Goal: Task Accomplishment & Management: Complete application form

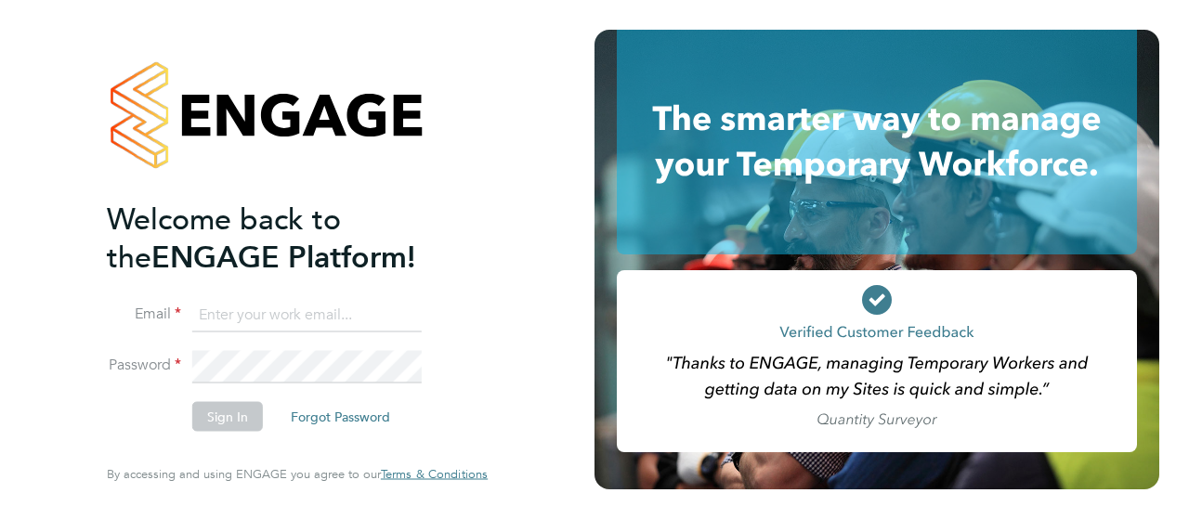
type input "[EMAIL_ADDRESS][DOMAIN_NAME]"
click at [874, 308] on icon at bounding box center [877, 302] width 18 height 14
click at [236, 414] on button "Sign In" at bounding box center [227, 417] width 71 height 30
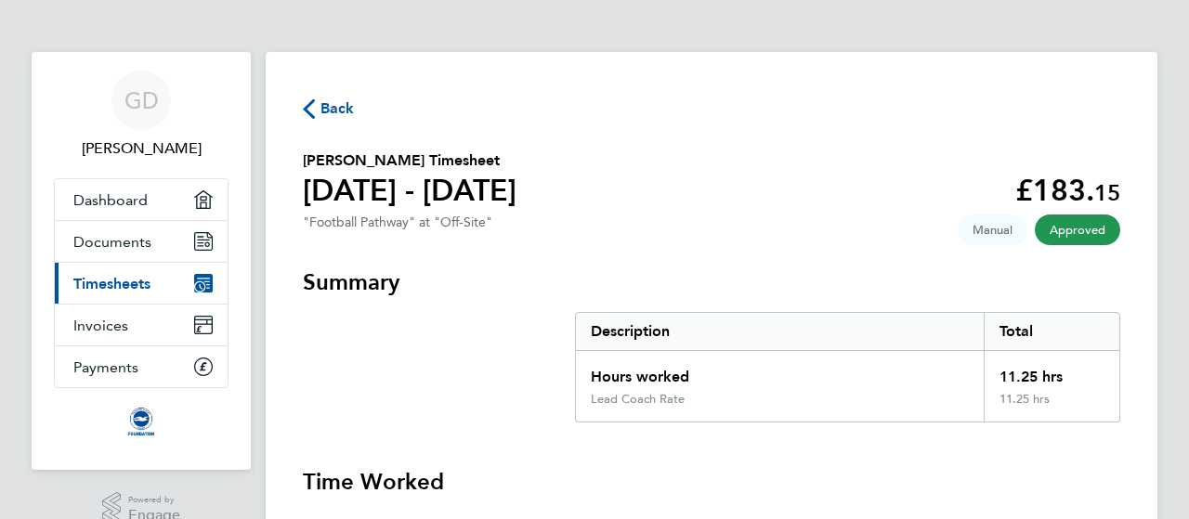
click at [333, 105] on span "Back" at bounding box center [338, 109] width 34 height 22
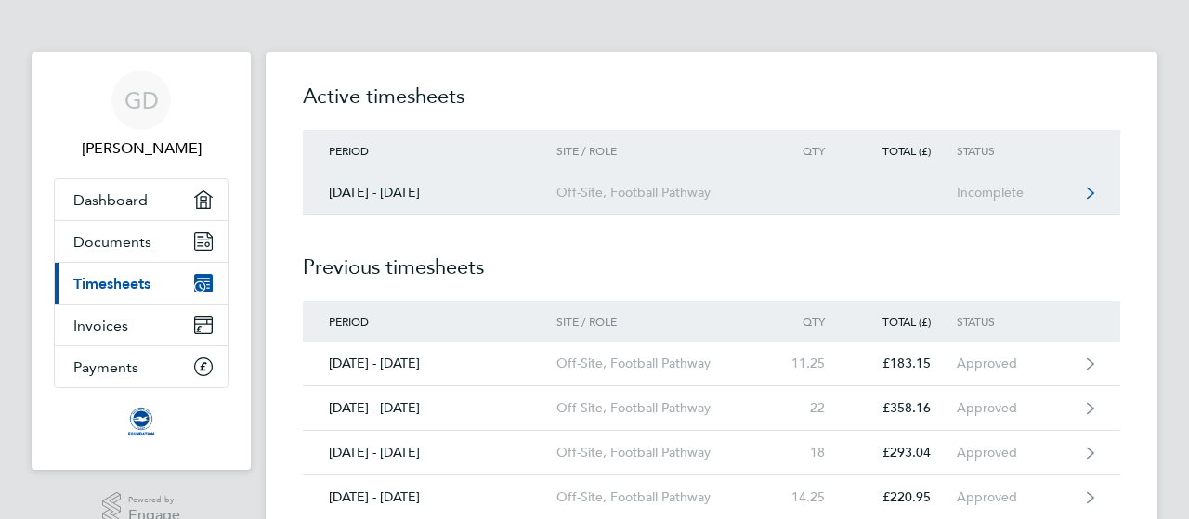
click at [637, 193] on div "Off-Site, Football Pathway" at bounding box center [663, 193] width 213 height 16
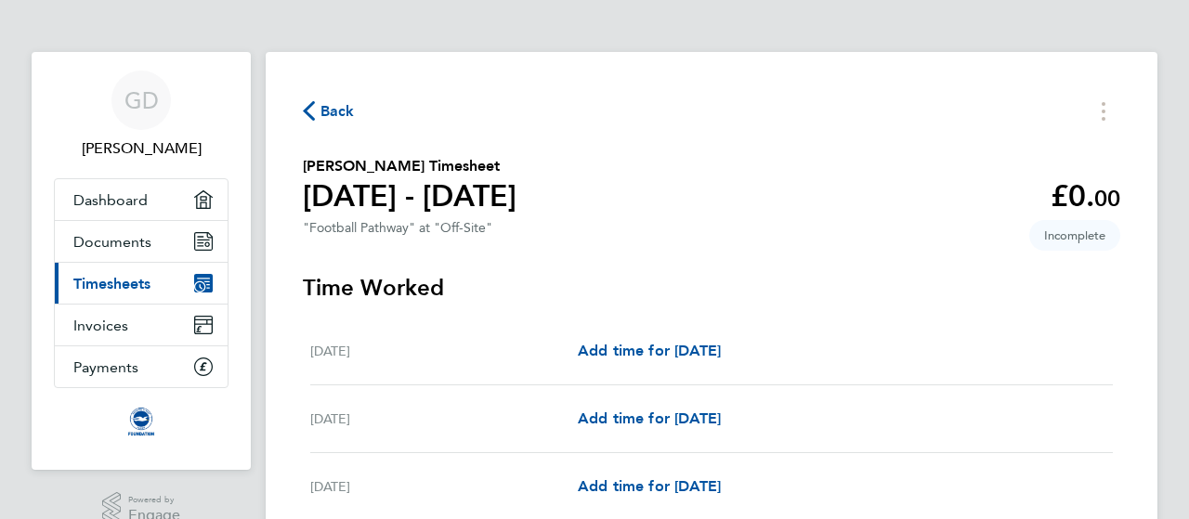
click at [964, 225] on section "Graham Draper's Timesheet 01 - 31 Aug 2025 £0. 00 "Football Pathway" at "Off-Si…" at bounding box center [712, 199] width 818 height 88
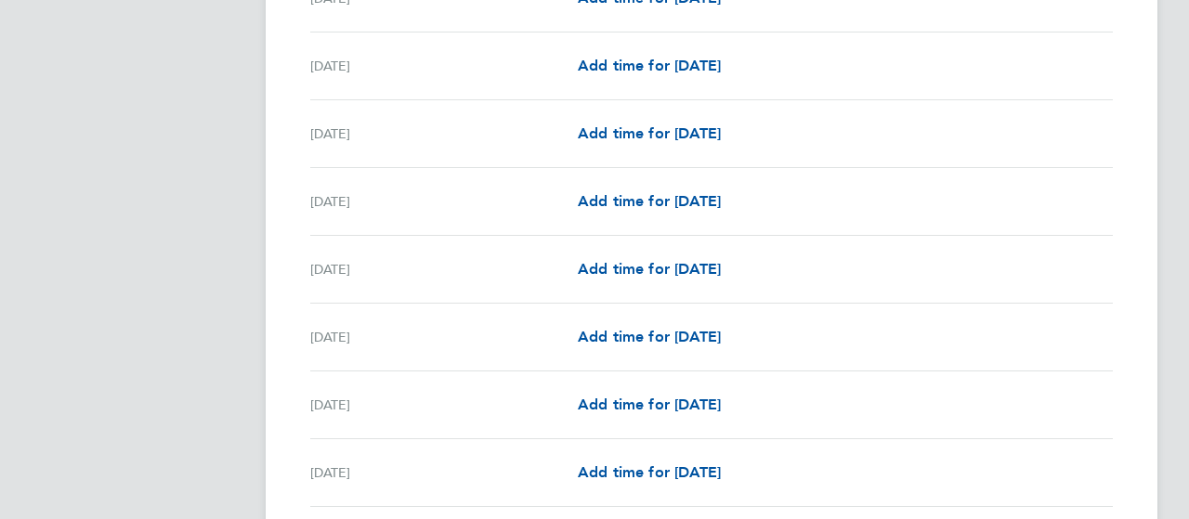
scroll to position [2055, 0]
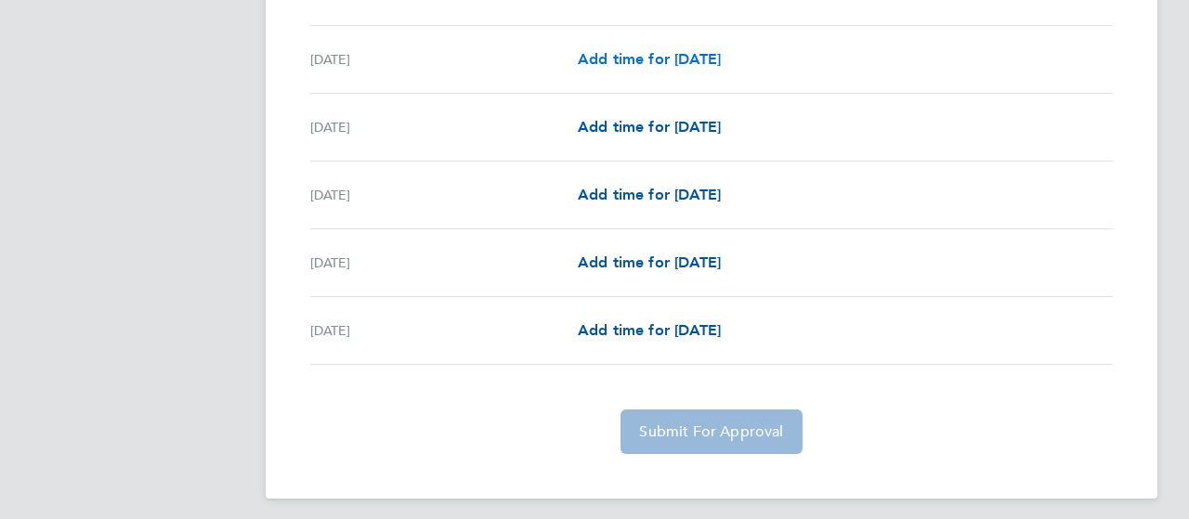
click at [656, 50] on span "Add time for Wed 27 Aug" at bounding box center [649, 59] width 143 height 18
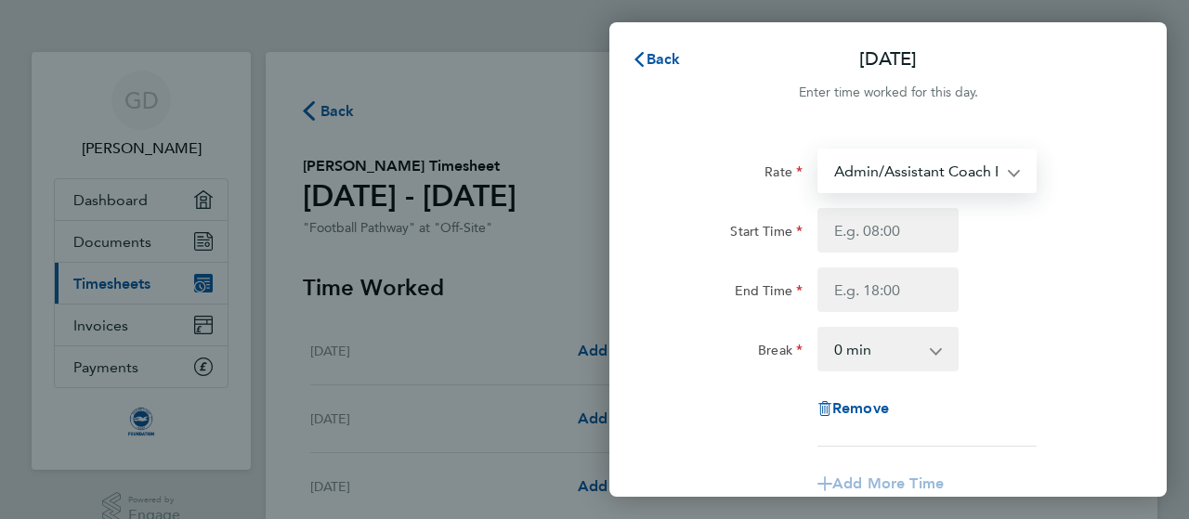
click at [1012, 182] on select "Admin/Assistant Coach Rate - 12.60 Lead Coach Rate - 16.28" at bounding box center [915, 171] width 193 height 41
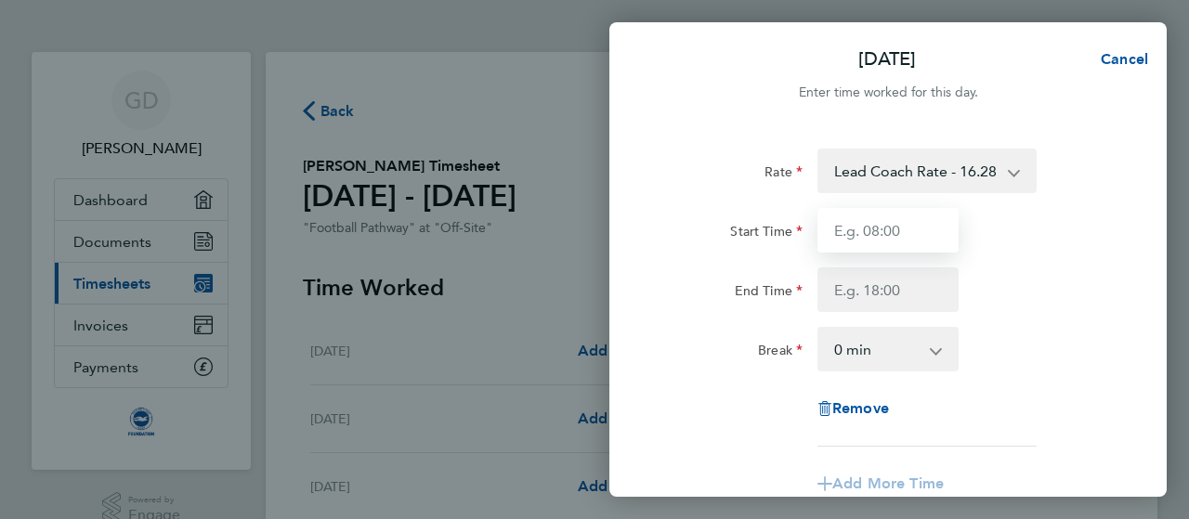
click at [853, 233] on input "Start Time" at bounding box center [888, 230] width 141 height 45
type input "16:00"
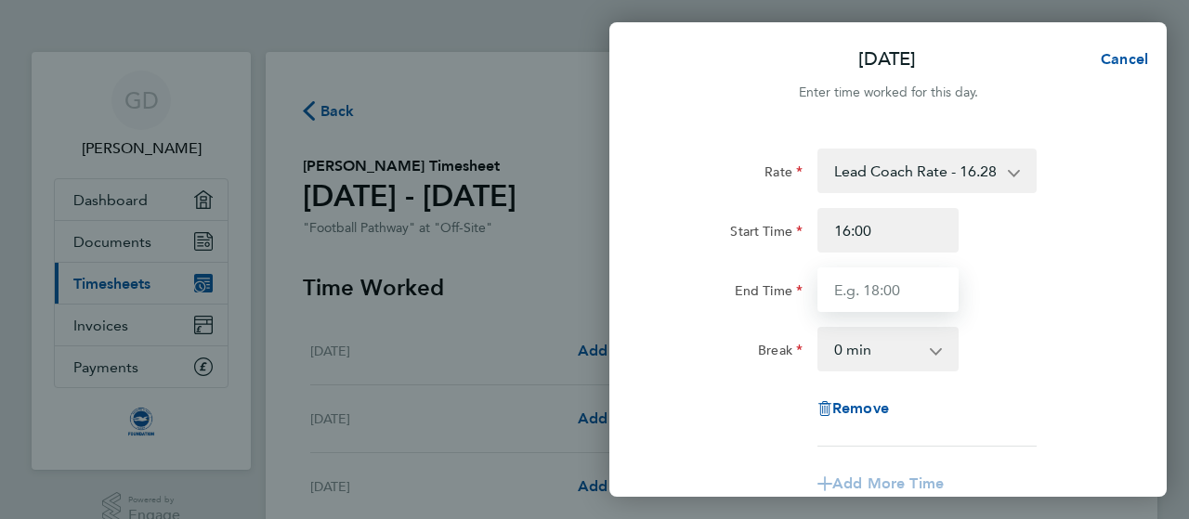
click at [875, 287] on input "End Time" at bounding box center [888, 290] width 141 height 45
type input "19:00"
click at [1067, 334] on div "Break 0 min 15 min 30 min 45 min 60 min 75 min 90 min" at bounding box center [888, 349] width 468 height 45
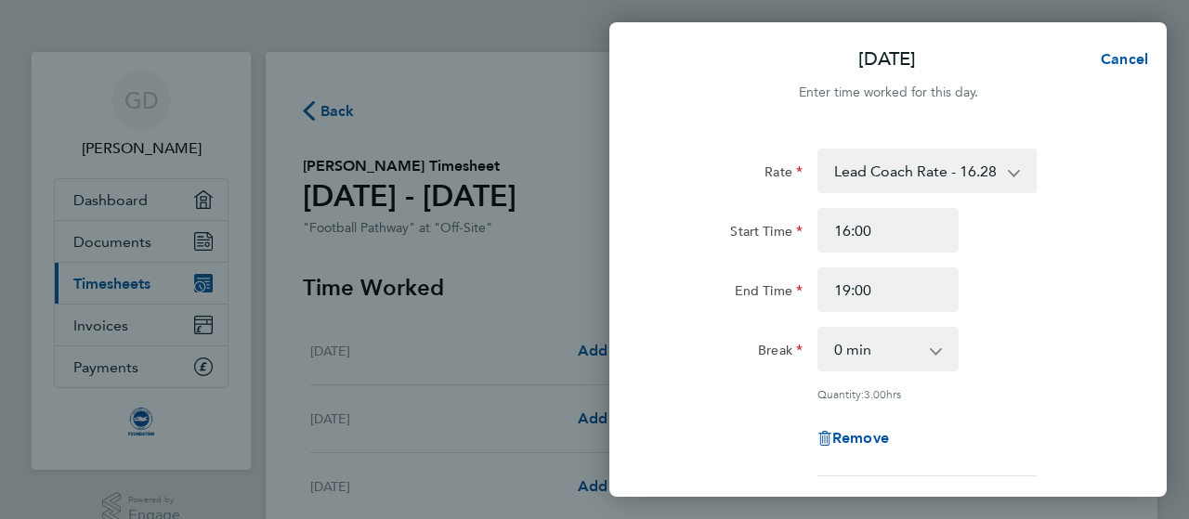
click at [1067, 334] on div "Break 0 min 15 min 30 min 45 min 60 min 75 min 90 min" at bounding box center [888, 349] width 468 height 45
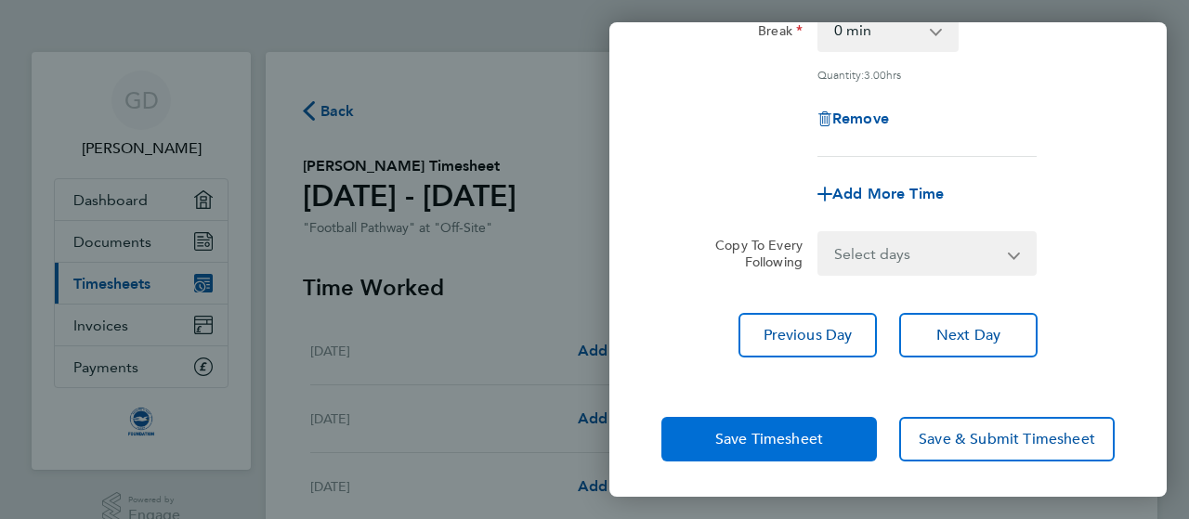
click at [804, 438] on span "Save Timesheet" at bounding box center [769, 439] width 108 height 19
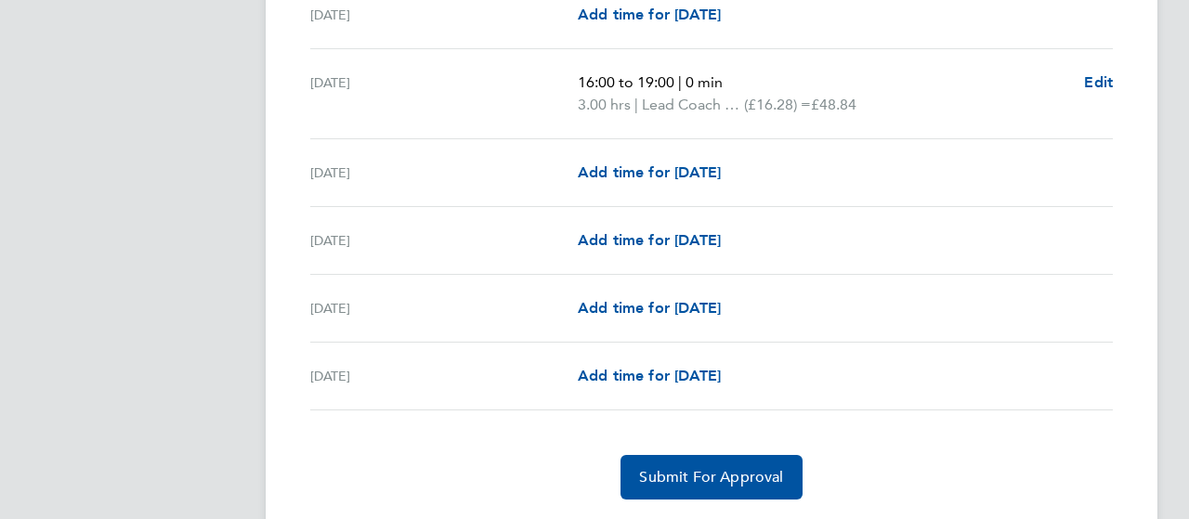
scroll to position [2273, 0]
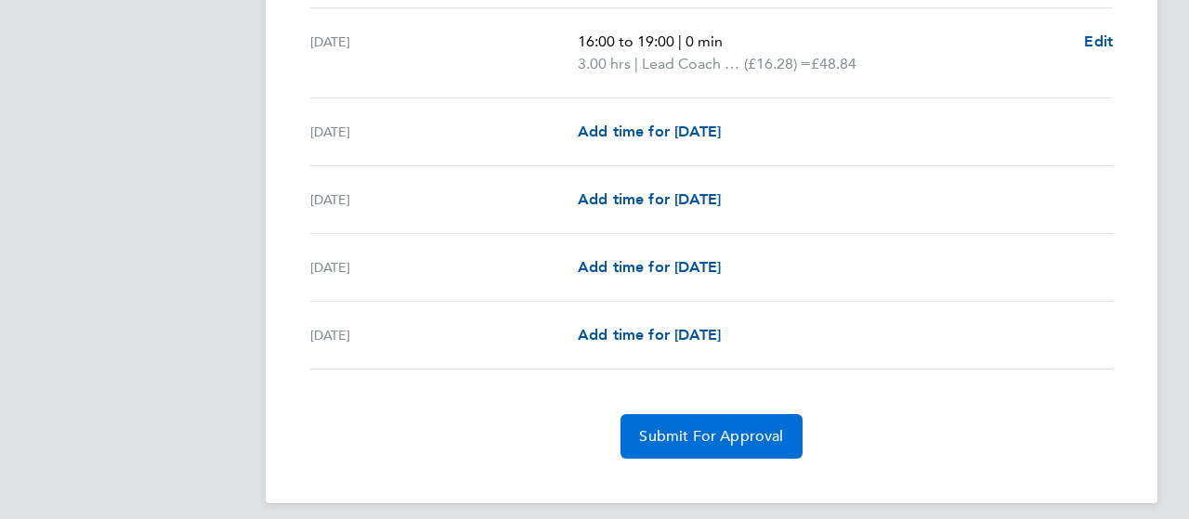
click at [686, 439] on button "Submit For Approval" at bounding box center [711, 436] width 181 height 45
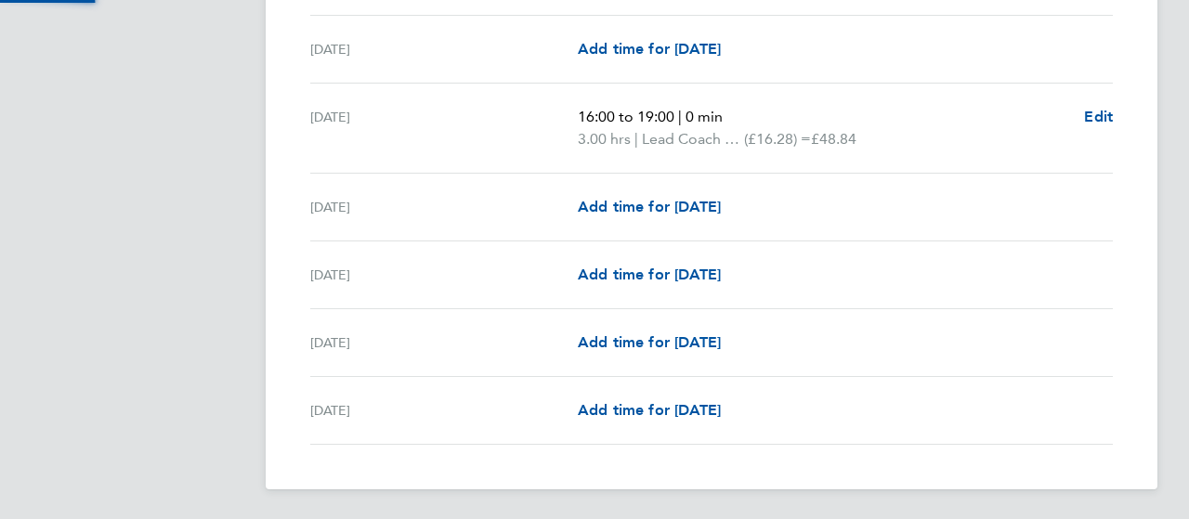
scroll to position [2187, 0]
